Goal: Information Seeking & Learning: Find specific fact

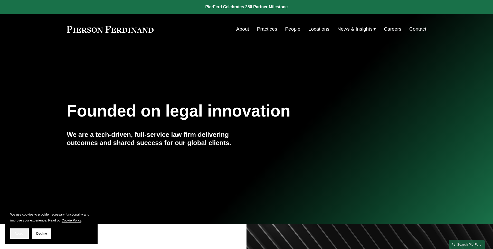
click at [21, 230] on button "Accept" at bounding box center [19, 233] width 18 height 10
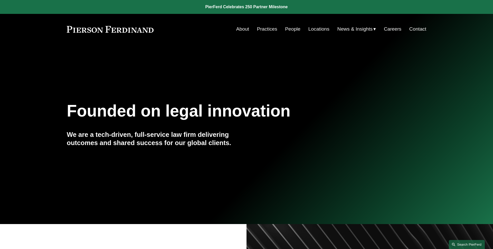
click at [457, 247] on link "Search this site" at bounding box center [467, 244] width 36 height 9
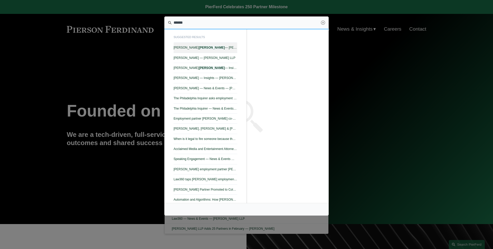
click at [209, 50] on link "Gavin Meyers — Pierson Ferdinand LLP" at bounding box center [206, 48] width 64 height 10
type input "******"
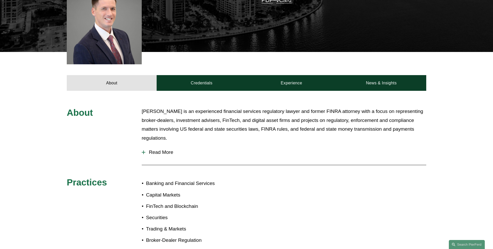
scroll to position [163, 0]
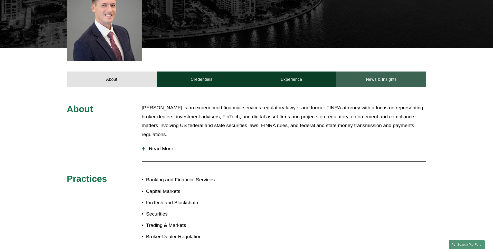
click at [391, 73] on link "News & Insights" at bounding box center [381, 78] width 90 height 15
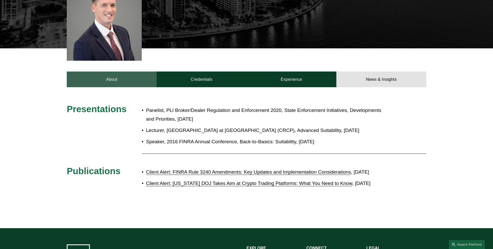
click at [120, 80] on link "About" at bounding box center [112, 78] width 90 height 15
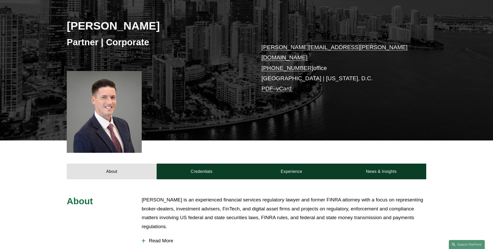
scroll to position [0, 0]
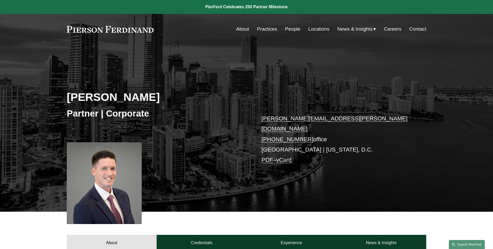
click at [463, 245] on link "Search this site" at bounding box center [467, 244] width 36 height 9
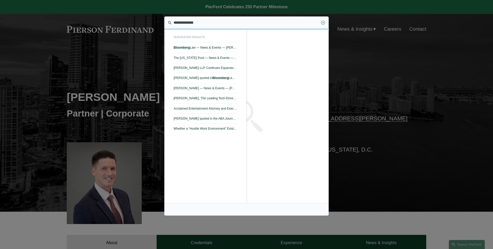
type input "**********"
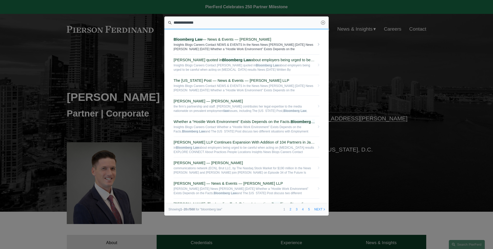
click at [325, 24] on input "**********" at bounding box center [246, 22] width 164 height 13
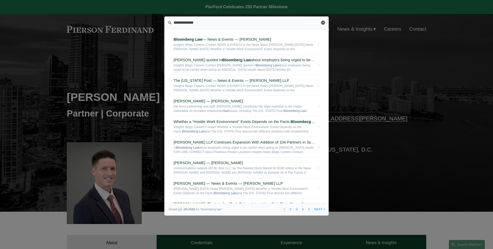
click at [322, 22] on link "Close" at bounding box center [323, 23] width 4 height 4
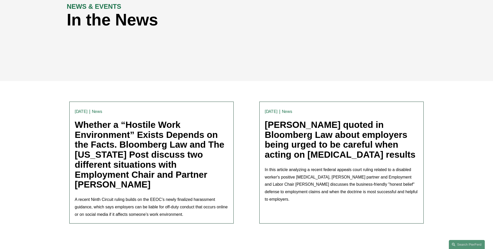
scroll to position [85, 0]
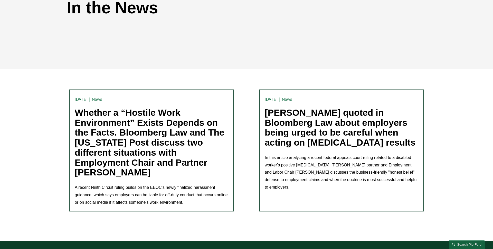
click at [334, 130] on link "Amy Epstein Gluck quoted in Bloomberg Law about employers being urged to be car…" at bounding box center [340, 127] width 151 height 40
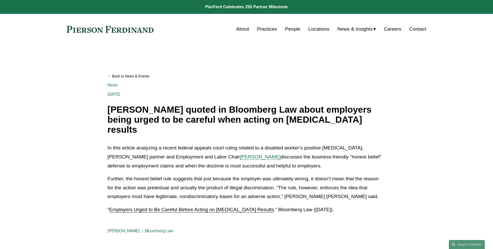
click at [240, 154] on span "Amy Epstein Gluck" at bounding box center [260, 156] width 41 height 5
click at [81, 95] on article "Back to News & Events Amy Epstein Gluck quoted in Bloomberg Law about employers…" at bounding box center [246, 153] width 493 height 218
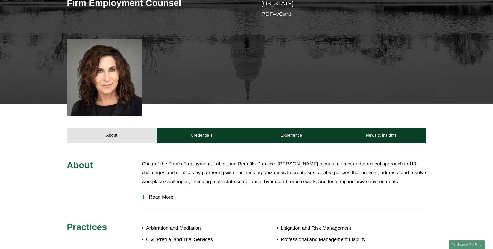
scroll to position [187, 0]
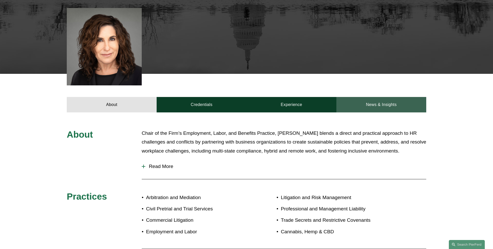
click at [374, 99] on link "News & Insights" at bounding box center [381, 104] width 90 height 15
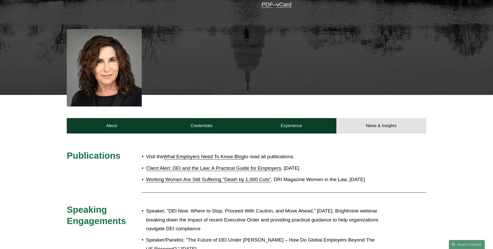
scroll to position [0, 0]
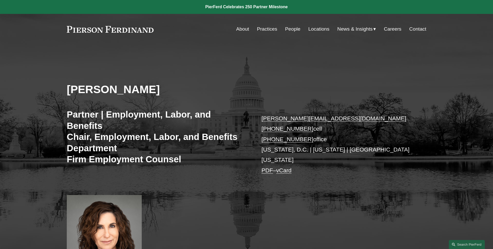
click at [170, 54] on div "[PERSON_NAME] Partner | Employment, Labor, and Benefits Chair, Employment, Labo…" at bounding box center [246, 152] width 493 height 216
